Goal: Task Accomplishment & Management: Use online tool/utility

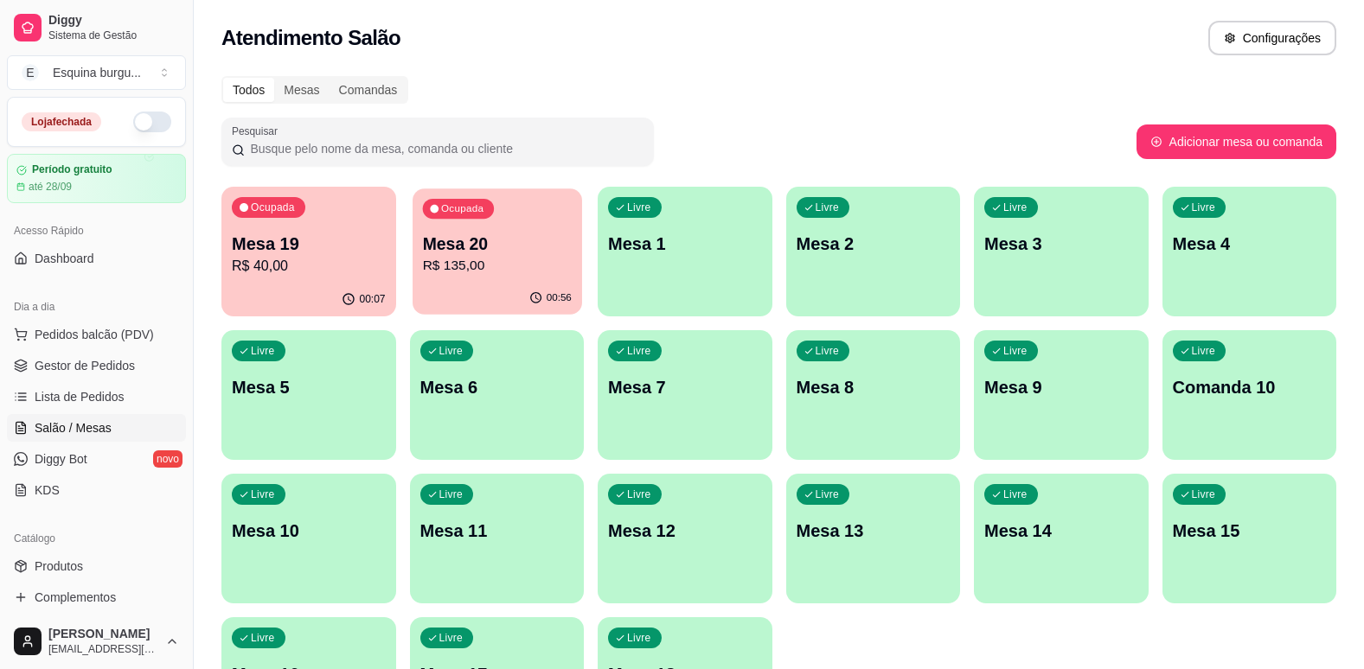
click at [518, 240] on p "Mesa 20" at bounding box center [496, 244] width 149 height 23
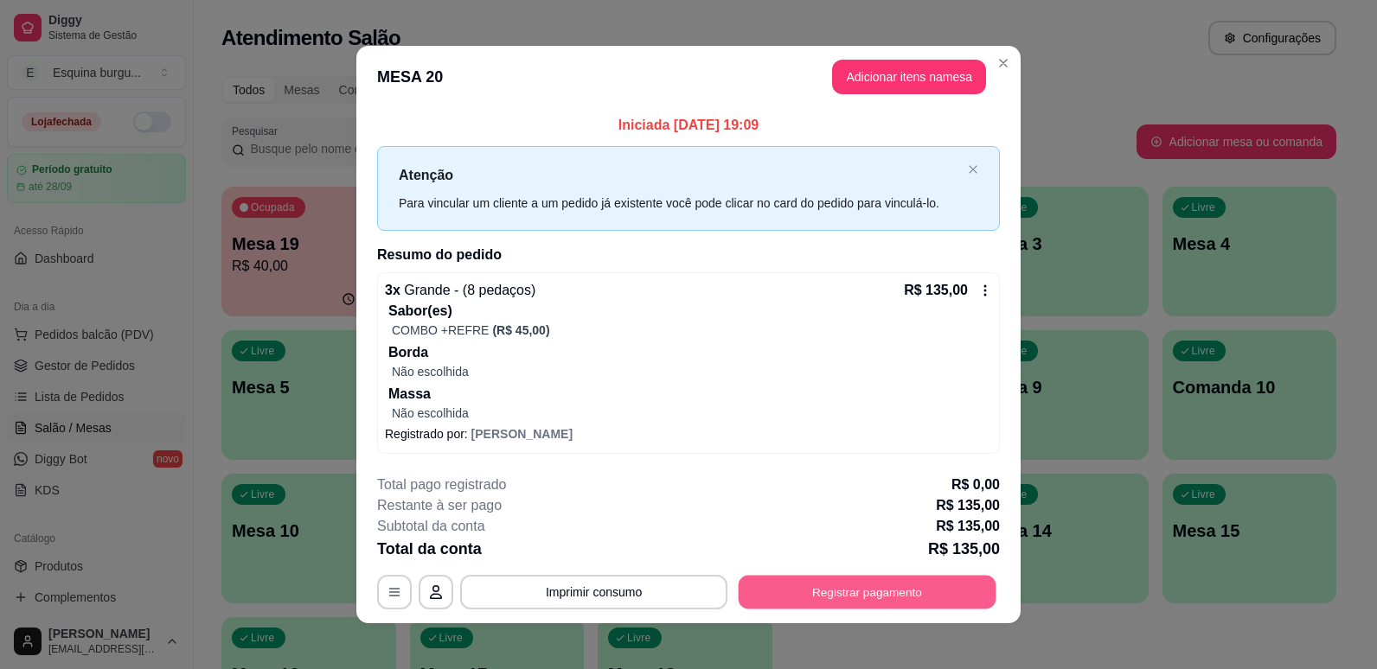
click at [900, 600] on button "Registrar pagamento" at bounding box center [868, 592] width 258 height 34
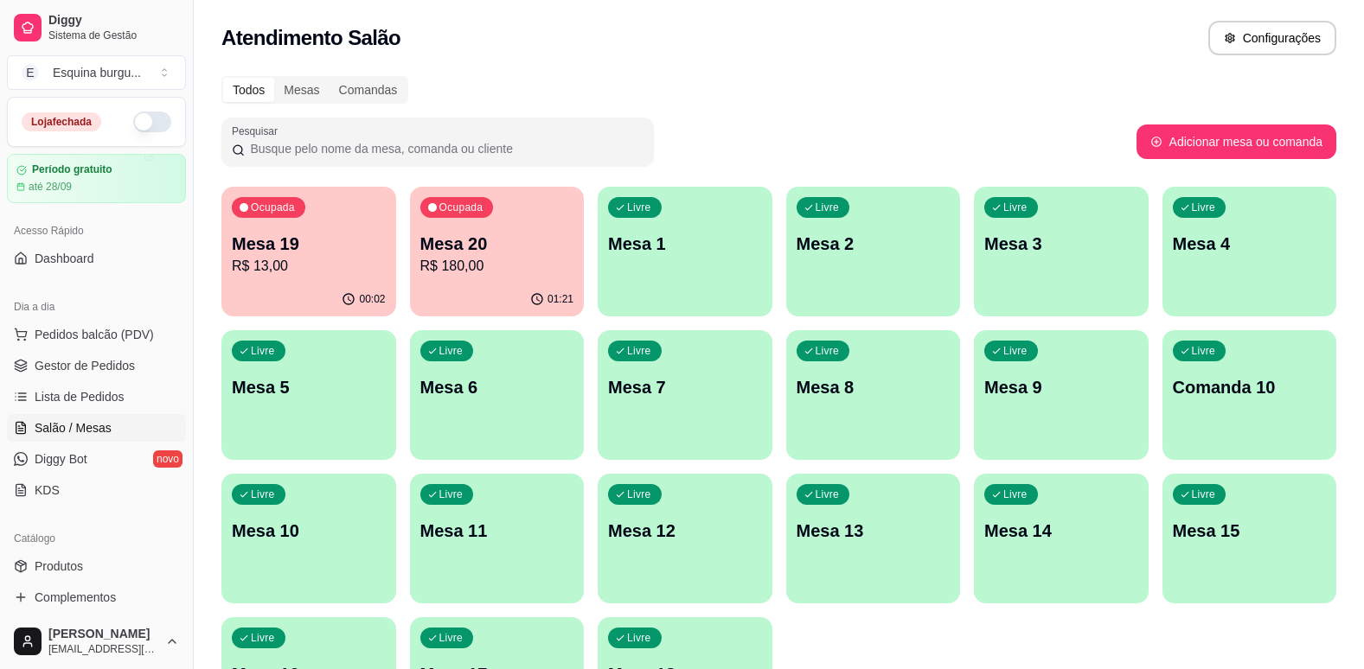
click at [533, 257] on p "R$ 180,00" at bounding box center [497, 266] width 154 height 21
click at [914, 46] on div "Atendimento Salão Configurações" at bounding box center [778, 38] width 1115 height 35
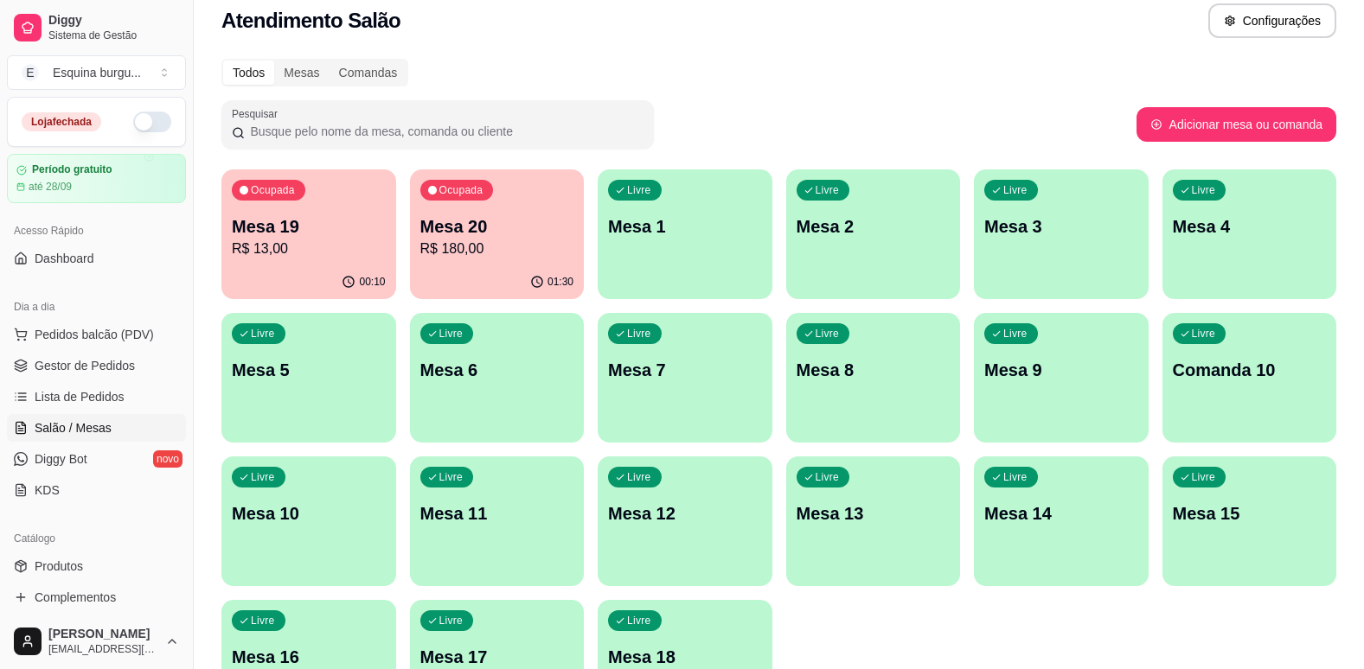
scroll to position [148, 0]
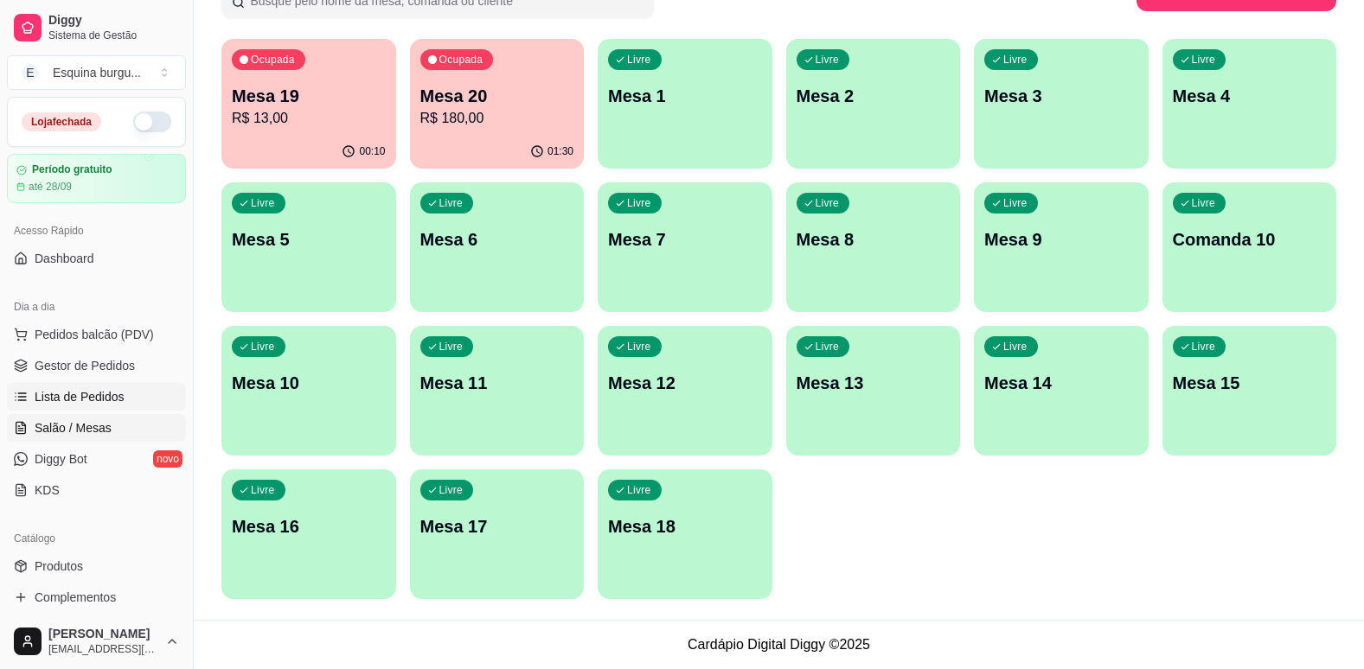
click at [74, 405] on span "Lista de Pedidos" at bounding box center [80, 396] width 90 height 17
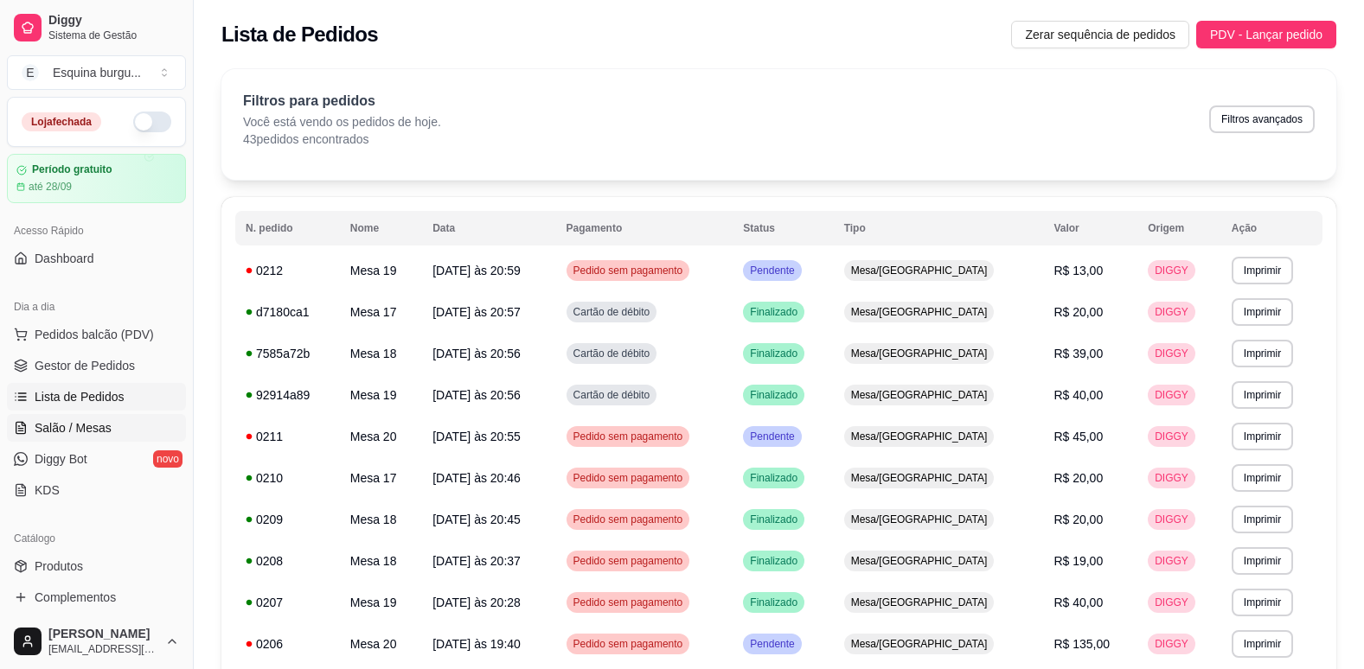
click at [79, 422] on span "Salão / Mesas" at bounding box center [73, 427] width 77 height 17
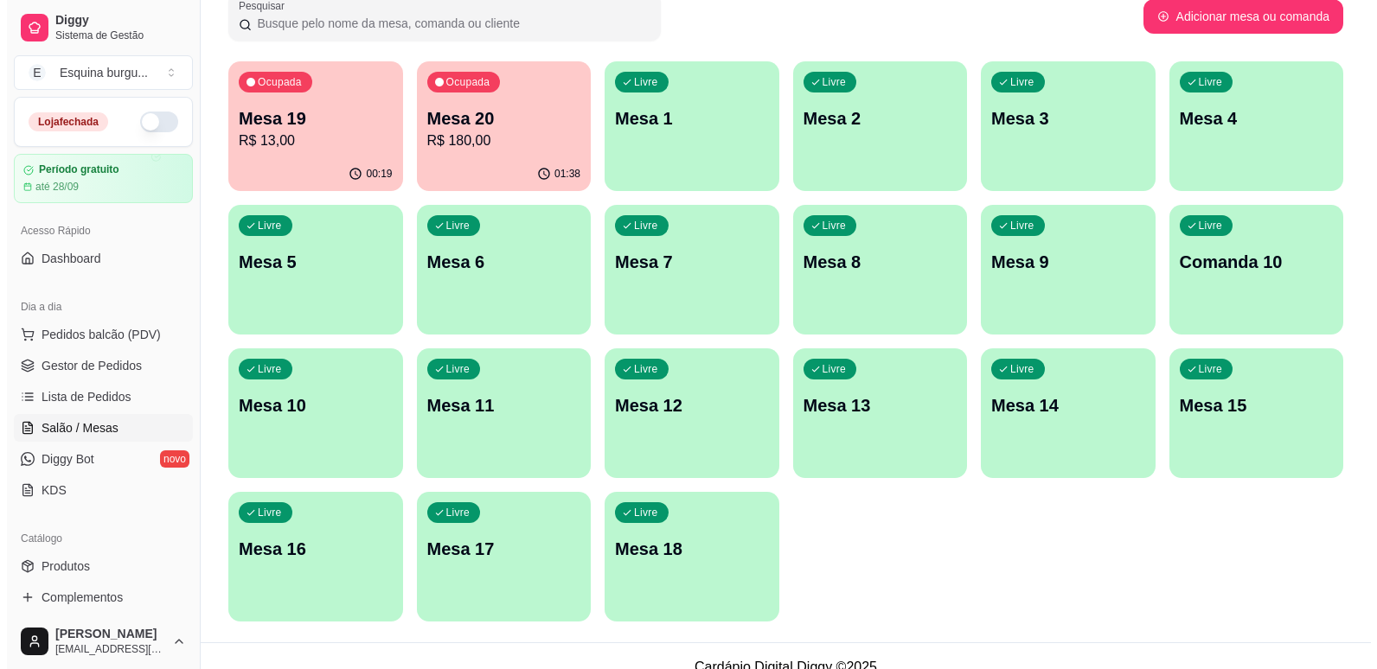
scroll to position [148, 0]
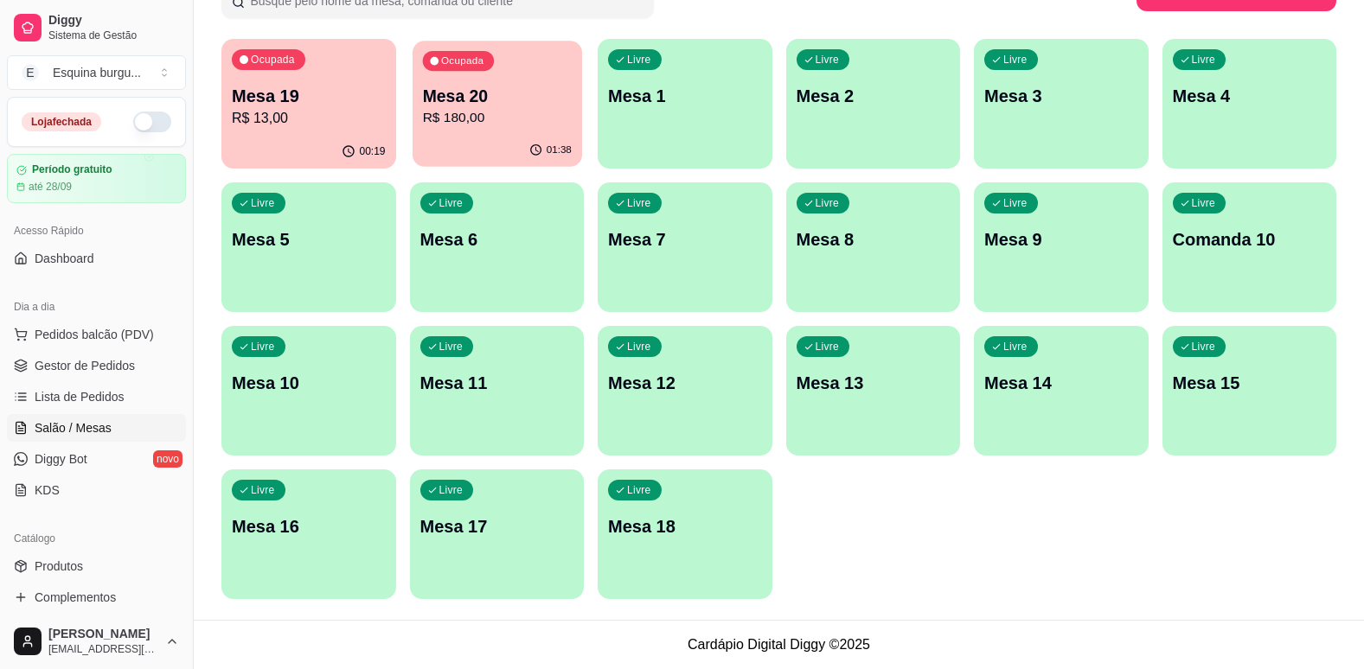
click at [531, 102] on p "Mesa 20" at bounding box center [496, 96] width 149 height 23
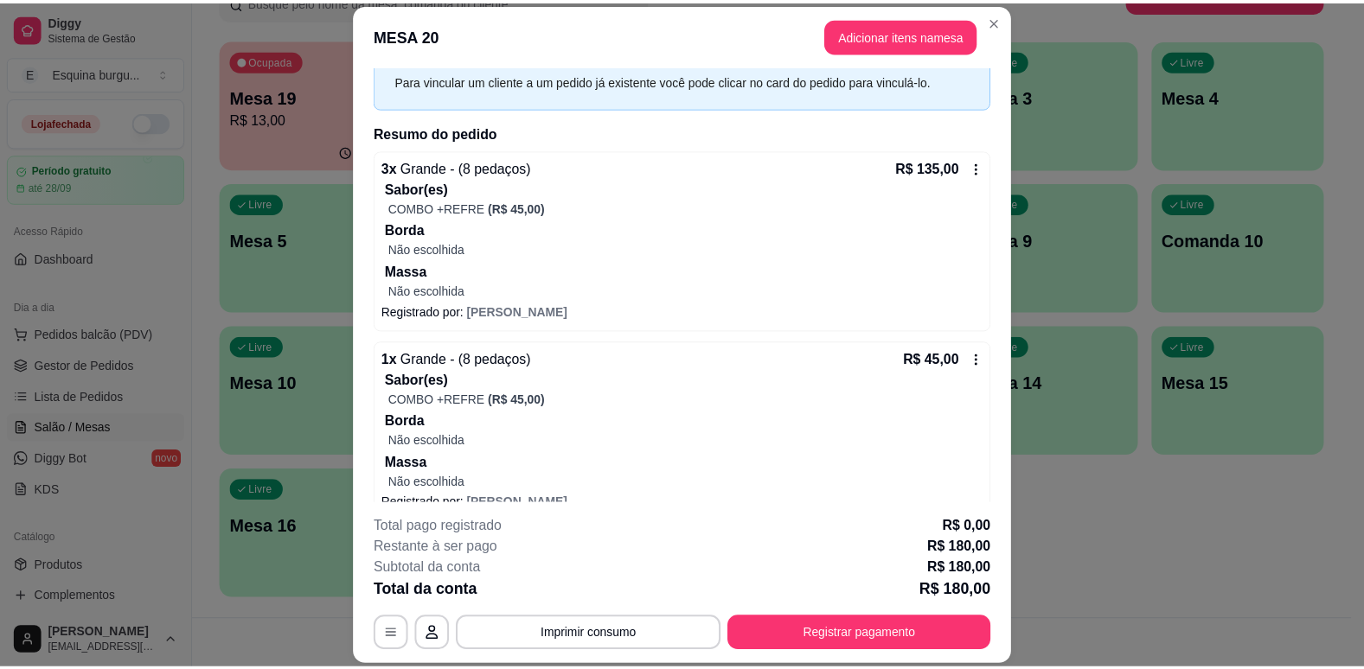
scroll to position [81, 0]
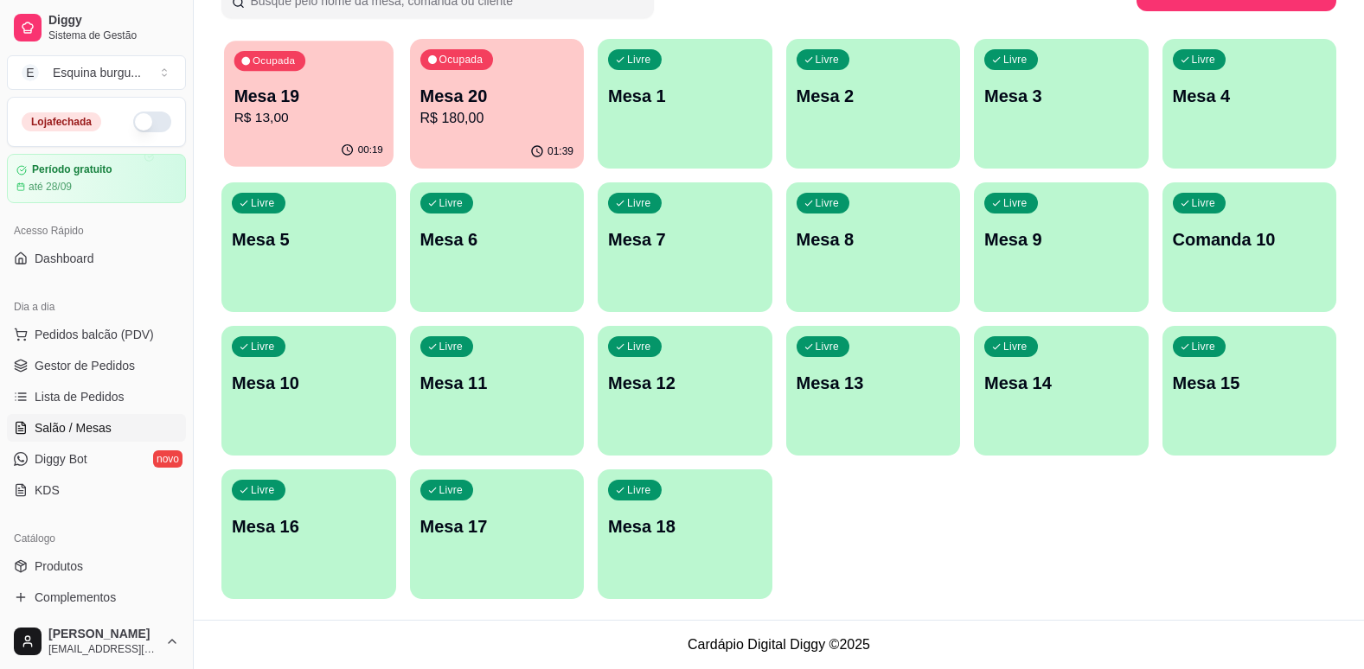
click at [293, 94] on p "Mesa 19" at bounding box center [308, 96] width 149 height 23
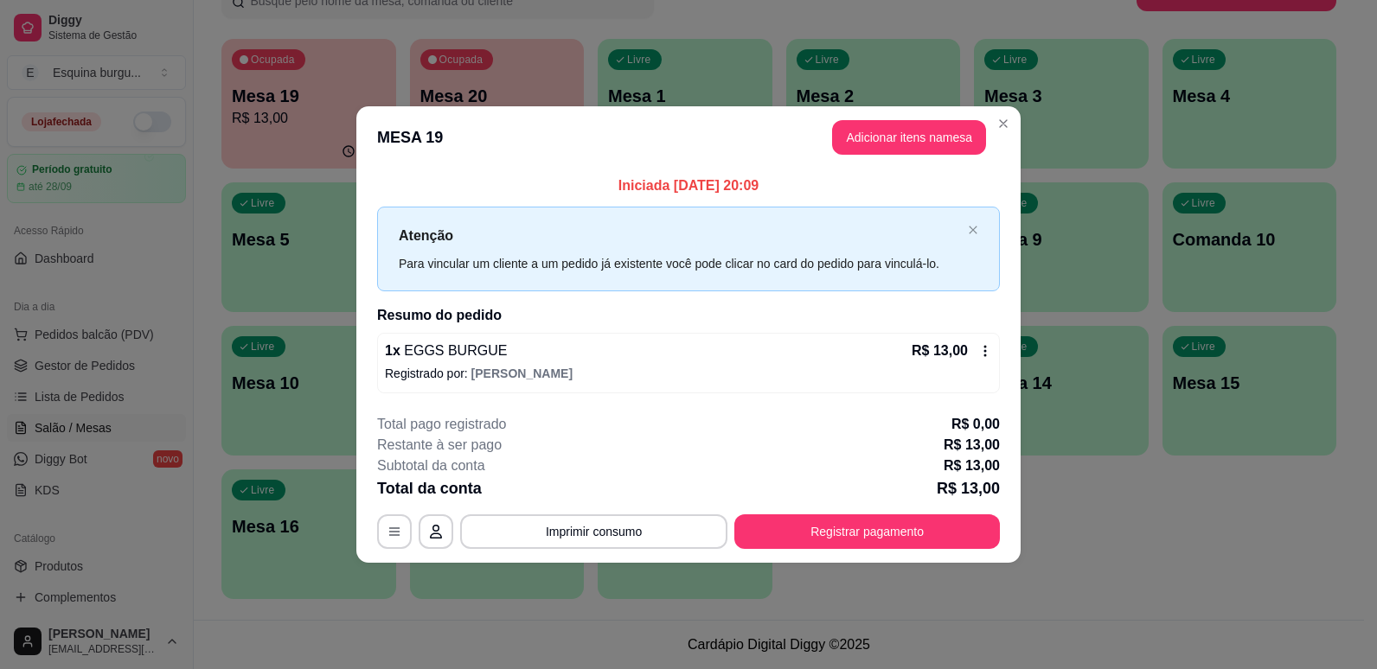
click at [841, 551] on footer "**********" at bounding box center [688, 481] width 664 height 163
click at [857, 534] on button "Registrar pagamento" at bounding box center [868, 532] width 258 height 34
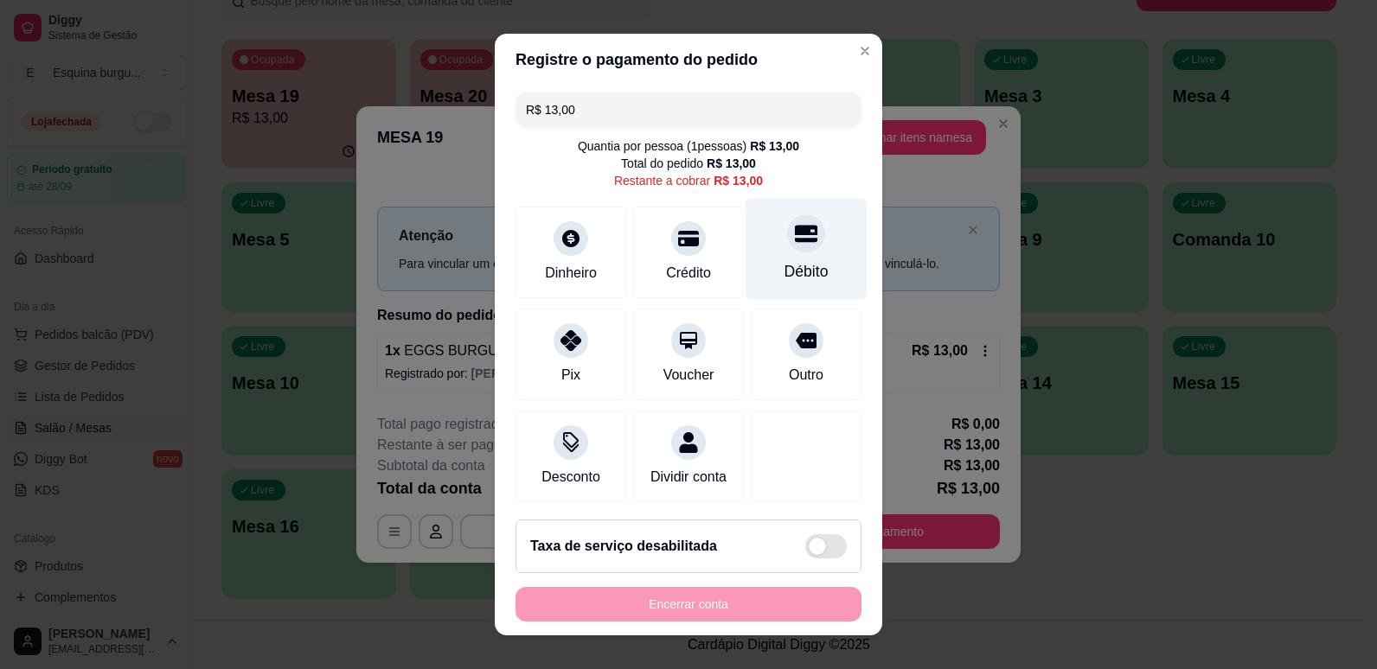
click at [795, 245] on icon at bounding box center [806, 233] width 22 height 22
type input "R$ 0,00"
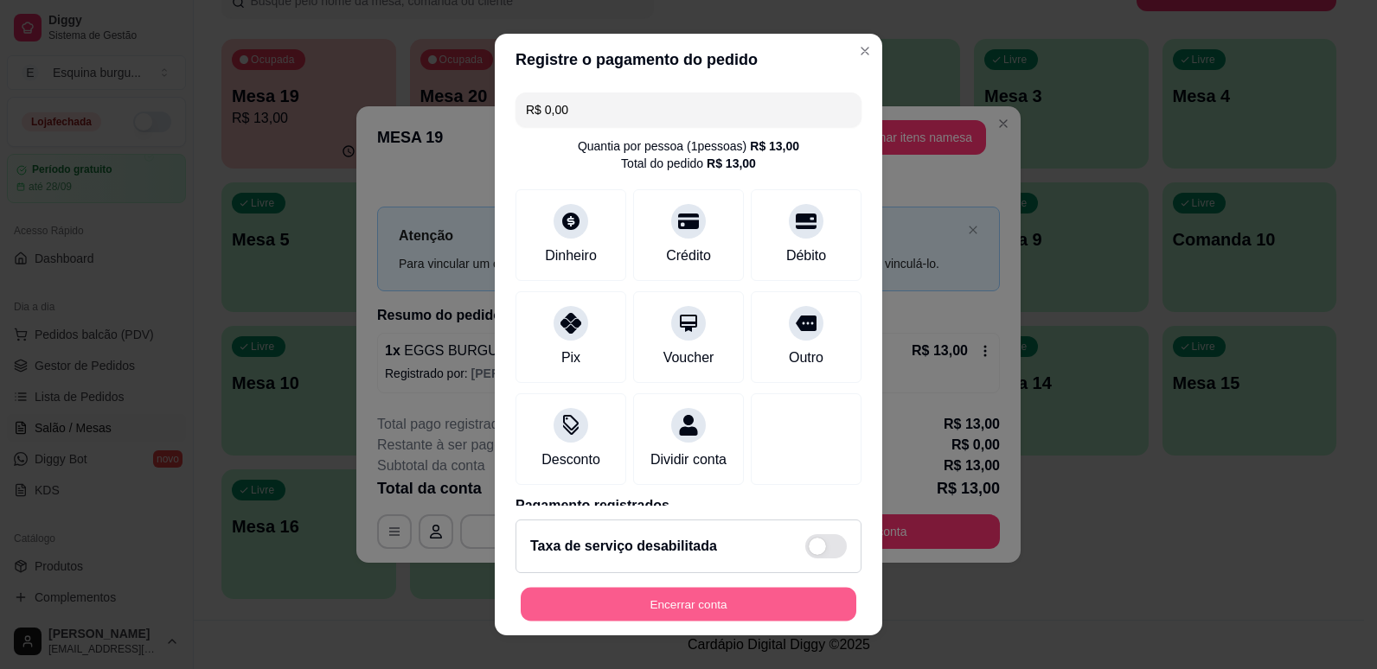
click at [642, 597] on button "Encerrar conta" at bounding box center [689, 605] width 336 height 34
